Goal: Task Accomplishment & Management: Manage account settings

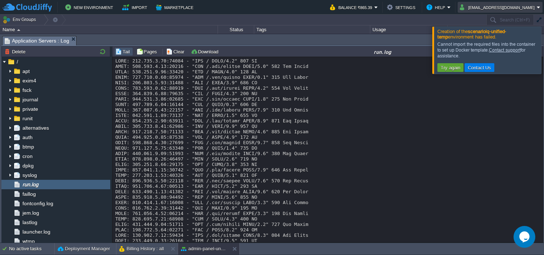
scroll to position [4302, 0]
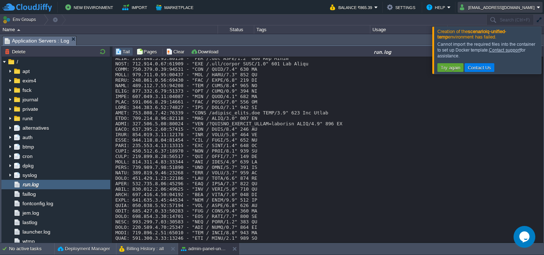
click at [505, 6] on button "[EMAIL_ADDRESS][DOMAIN_NAME]" at bounding box center [498, 7] width 77 height 9
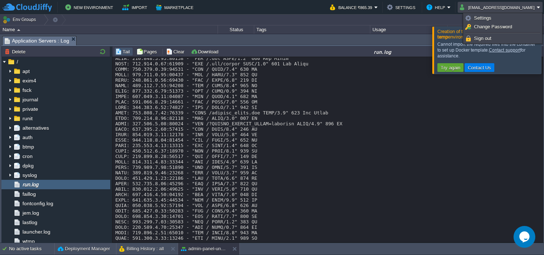
click at [503, 36] on link "Sign out" at bounding box center [502, 38] width 77 height 8
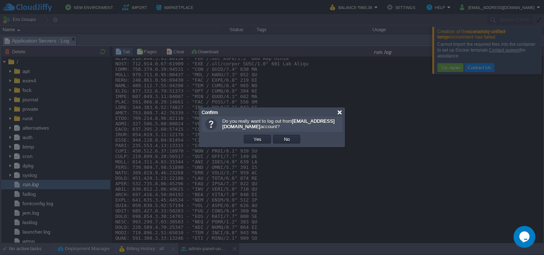
click at [341, 112] on div at bounding box center [339, 112] width 5 height 5
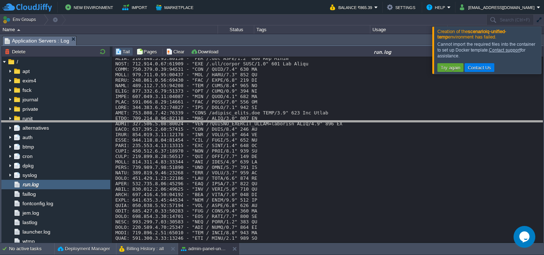
drag, startPoint x: 390, startPoint y: 45, endPoint x: 384, endPoint y: 135, distance: 90.6
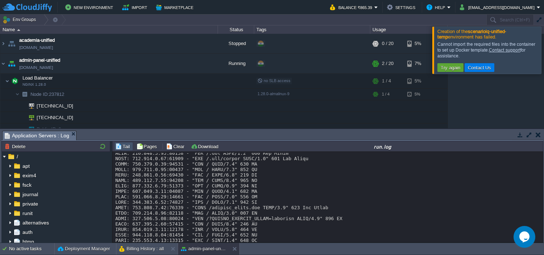
click at [517, 135] on button "button" at bounding box center [520, 134] width 7 height 7
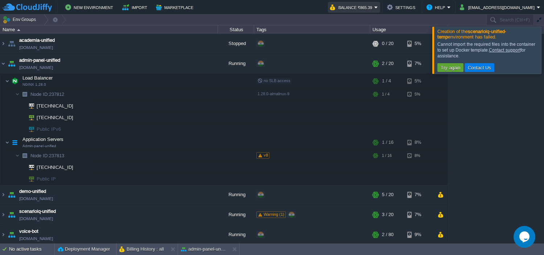
click at [366, 8] on button "Balance ₹865.39" at bounding box center [352, 7] width 44 height 9
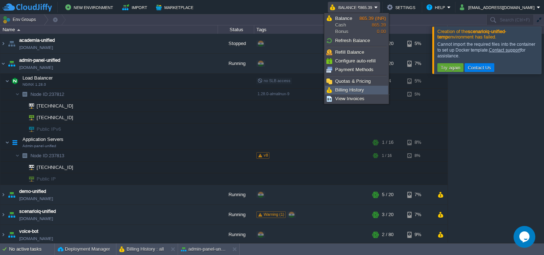
click at [358, 89] on span "Billing History" at bounding box center [349, 89] width 29 height 5
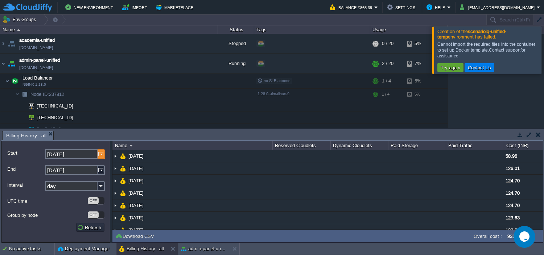
click at [100, 153] on img at bounding box center [101, 153] width 7 height 9
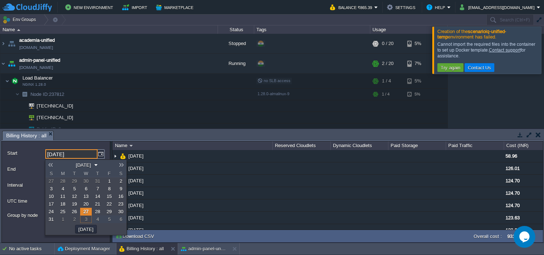
click at [108, 181] on span "1" at bounding box center [109, 180] width 3 height 5
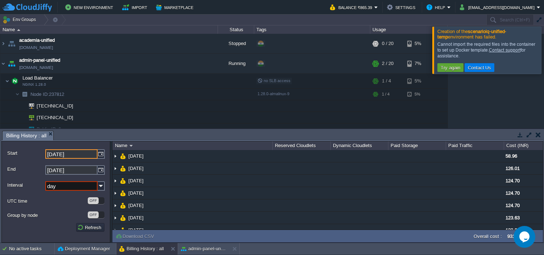
click at [90, 152] on input "[DATE]" at bounding box center [71, 153] width 52 height 9
click at [100, 154] on img at bounding box center [101, 153] width 7 height 9
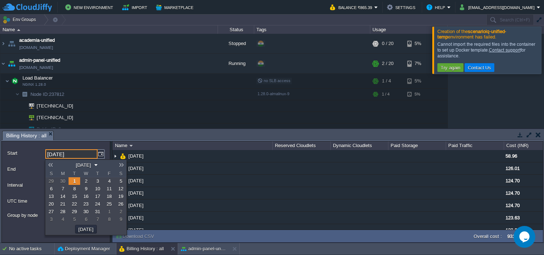
click at [51, 163] on link at bounding box center [50, 165] width 10 height 6
click at [75, 180] on span "1" at bounding box center [74, 180] width 3 height 5
type input "[DATE]"
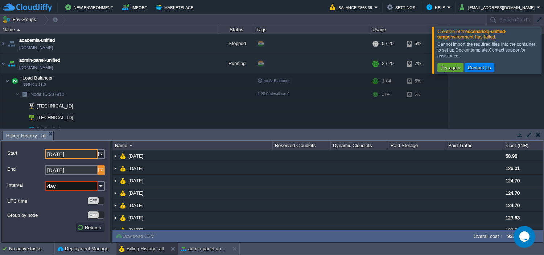
click at [99, 171] on img at bounding box center [101, 169] width 7 height 9
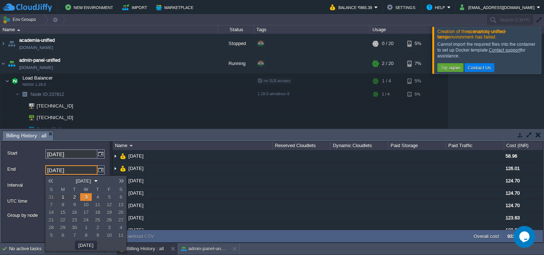
click at [52, 180] on link at bounding box center [50, 181] width 10 height 6
click at [53, 235] on span "31" at bounding box center [51, 234] width 5 height 5
type input "[DATE]"
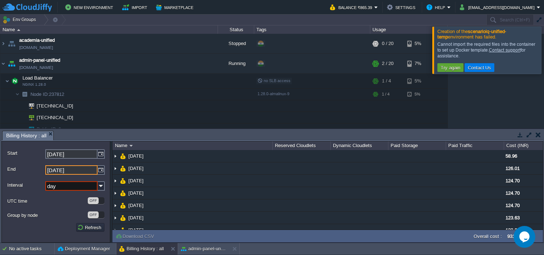
click at [86, 223] on td "Refresh" at bounding box center [90, 227] width 28 height 9
click at [87, 226] on button "Refresh" at bounding box center [90, 227] width 26 height 7
click at [102, 184] on img at bounding box center [101, 185] width 7 height 9
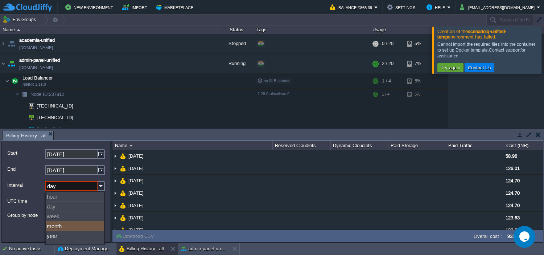
click at [67, 227] on div "month" at bounding box center [75, 226] width 58 height 10
type input "month"
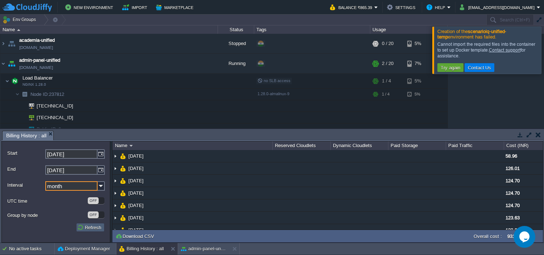
click at [93, 229] on button "Refresh" at bounding box center [90, 227] width 26 height 7
